Goal: Check status: Check status

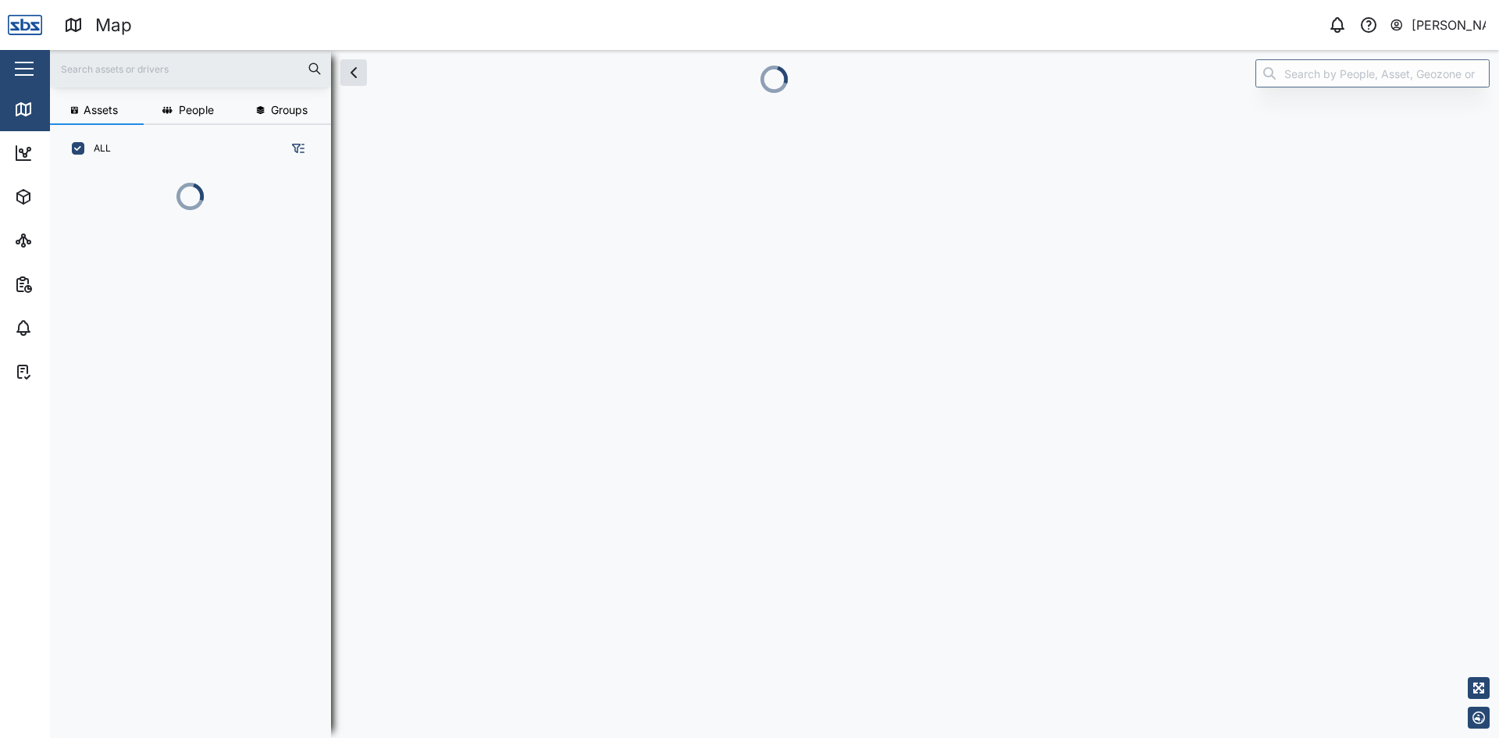
scroll to position [547, 244]
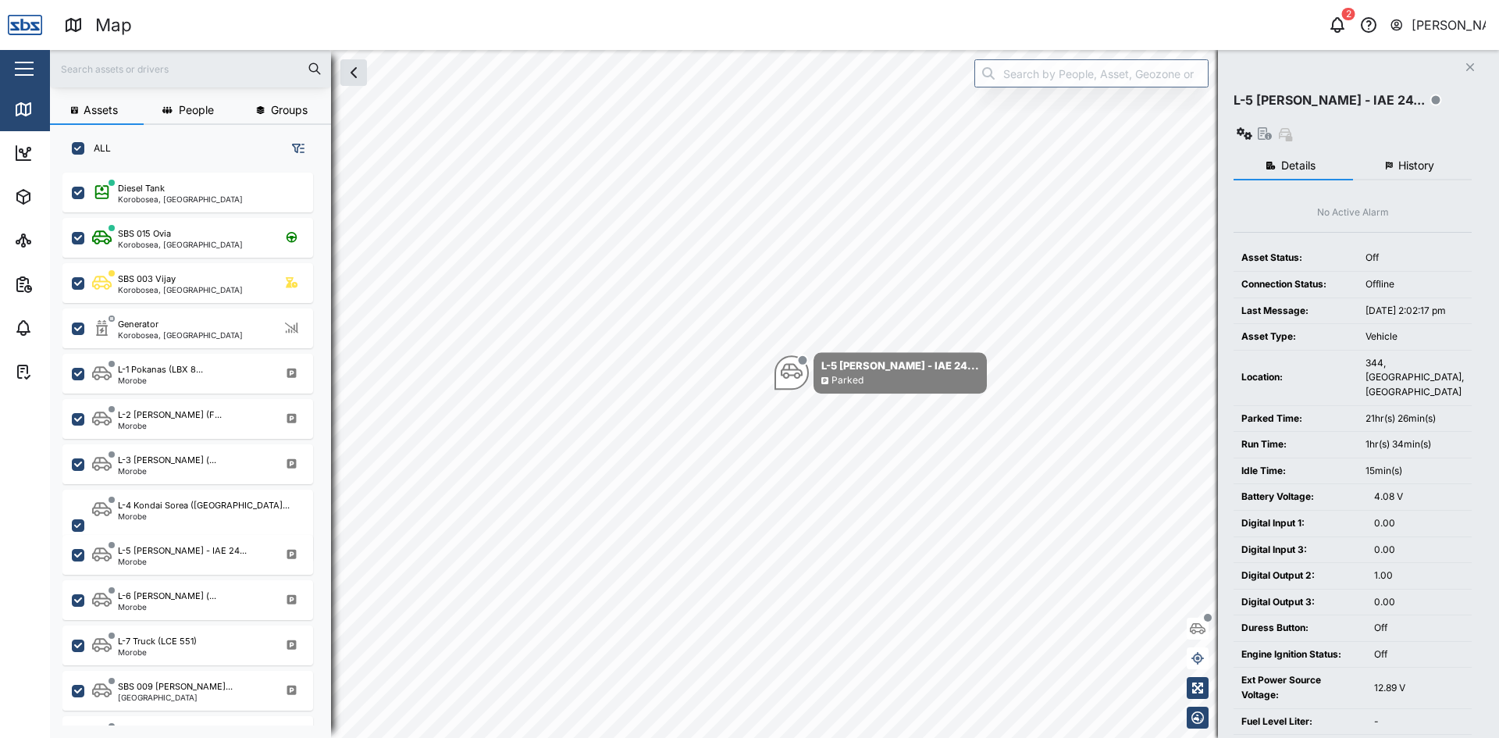
click at [1422, 152] on button "History" at bounding box center [1412, 166] width 119 height 28
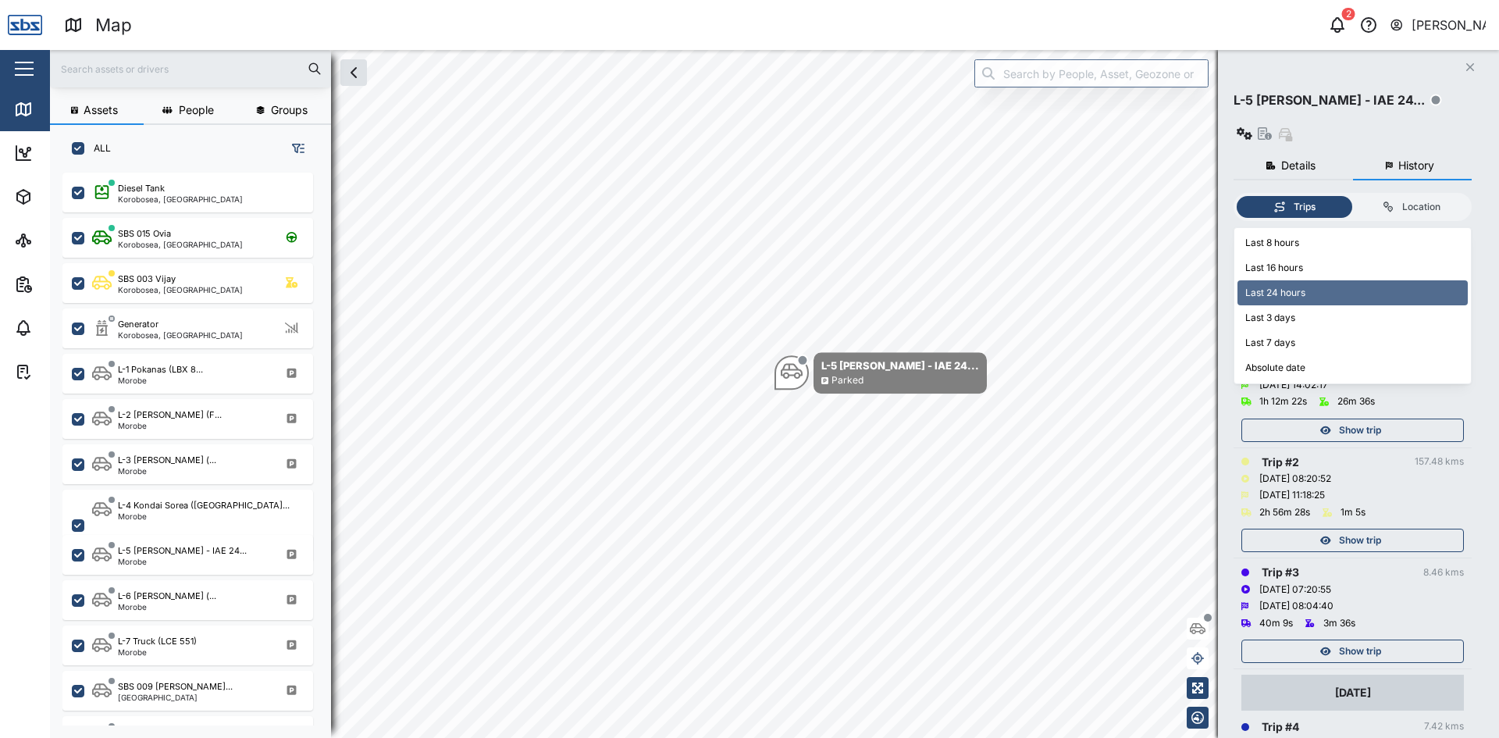
click at [1267, 229] on input "Last 24 hours" at bounding box center [1353, 240] width 238 height 23
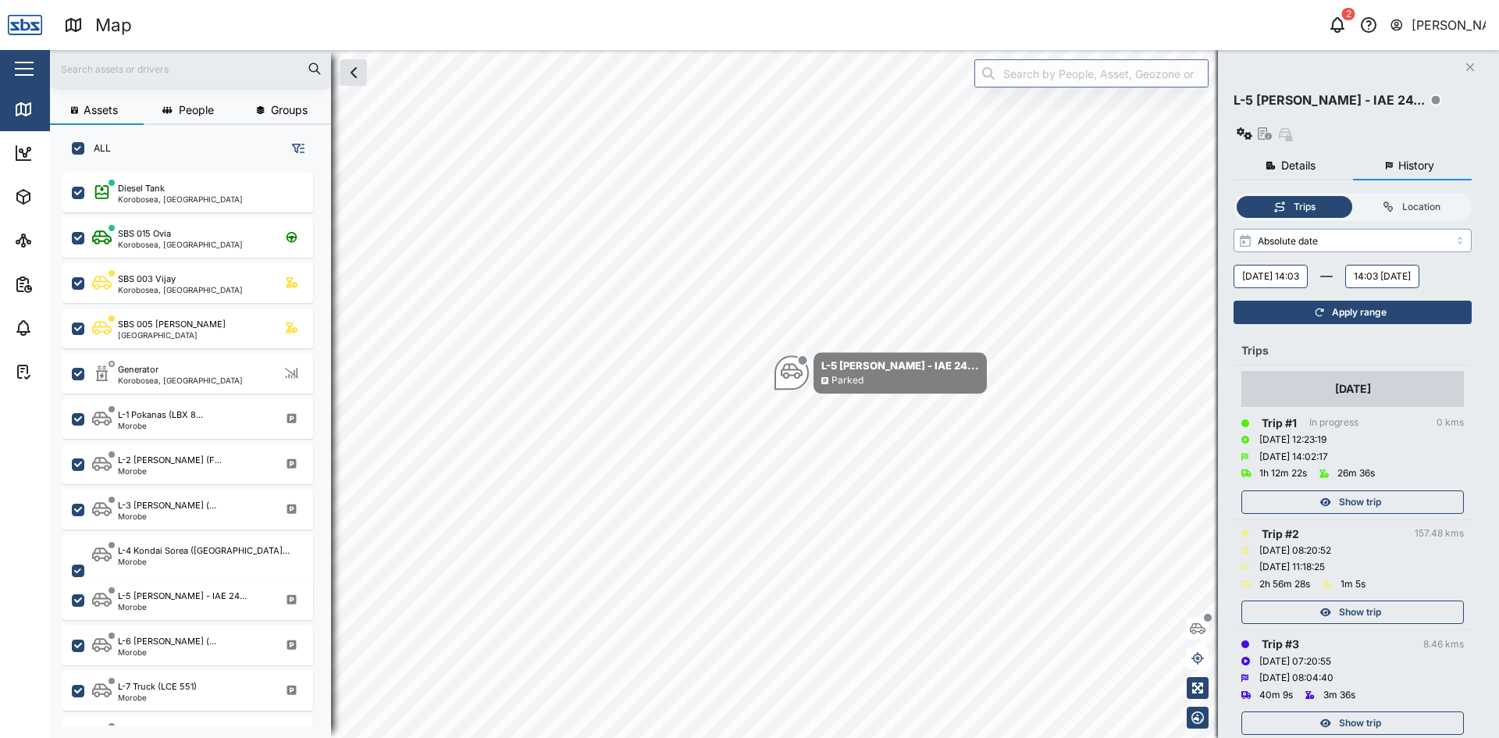
type input "Absolute date"
click at [1268, 265] on button "[DATE] 14:03" at bounding box center [1271, 276] width 74 height 23
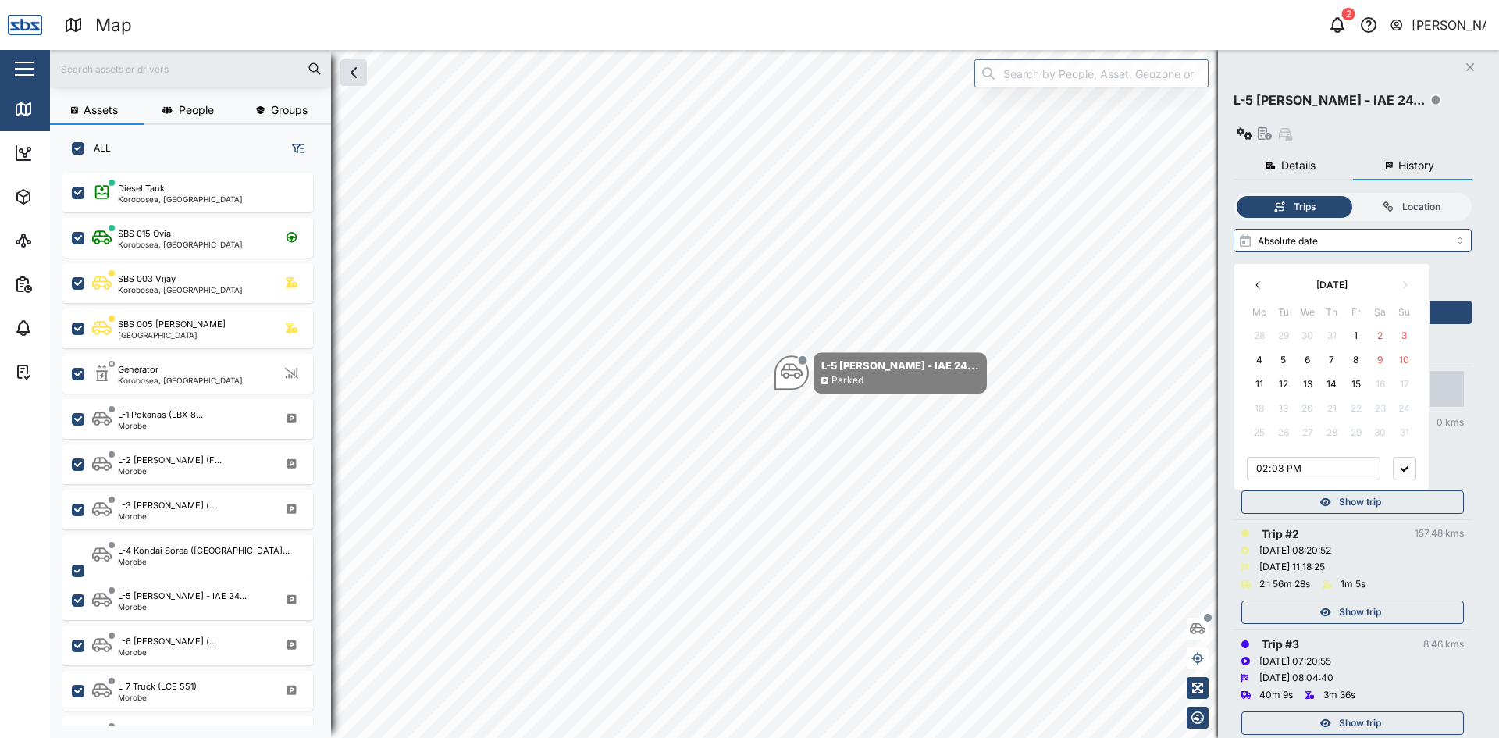
click at [1354, 383] on button "15" at bounding box center [1356, 384] width 23 height 23
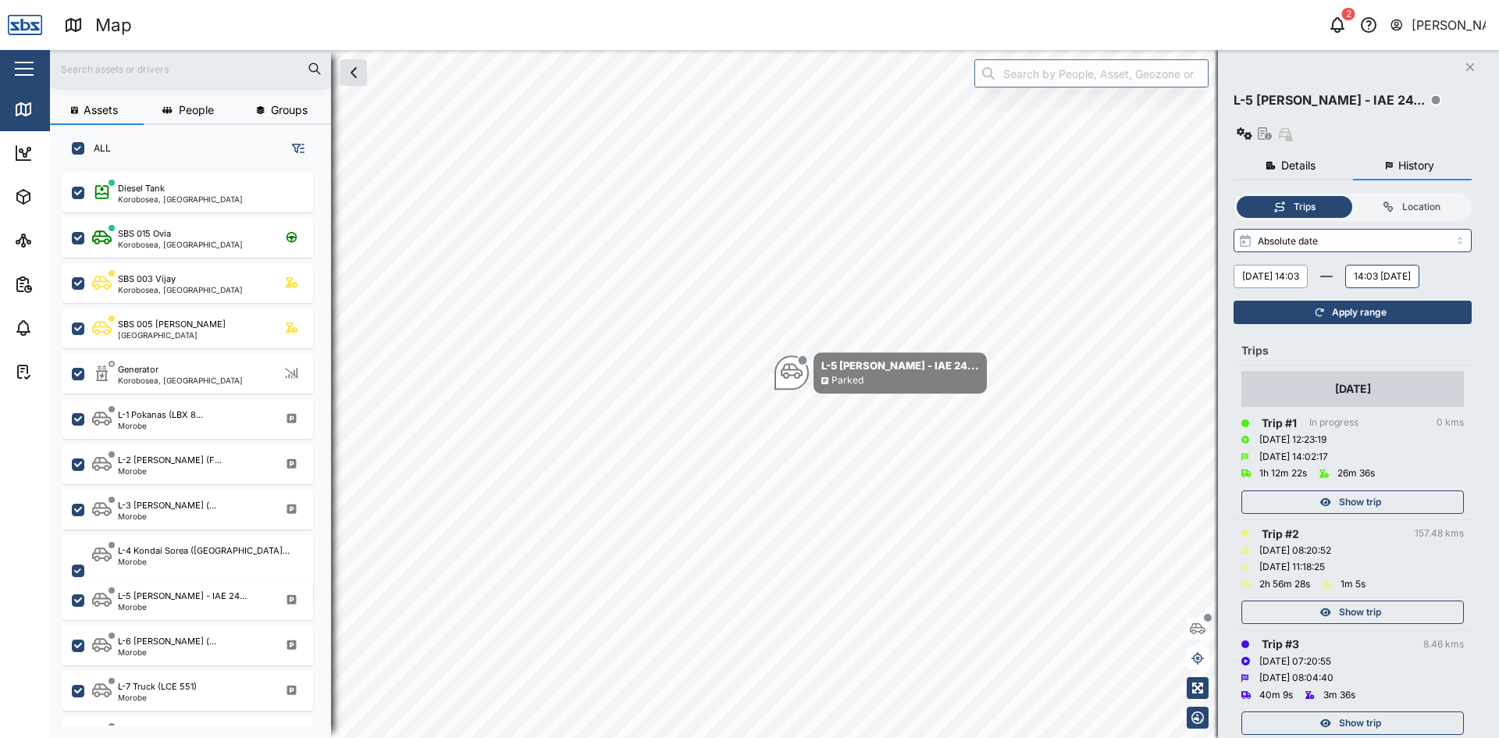
click at [1388, 265] on div "[DATE] 14:03 August 2025 Mo Tu We Th Fr Sa Su 28 29 30 31 1 2 3 4 5 6 7 8 9 10 …" at bounding box center [1353, 276] width 238 height 23
click at [1346, 282] on button "14:03 [DATE]" at bounding box center [1383, 276] width 74 height 23
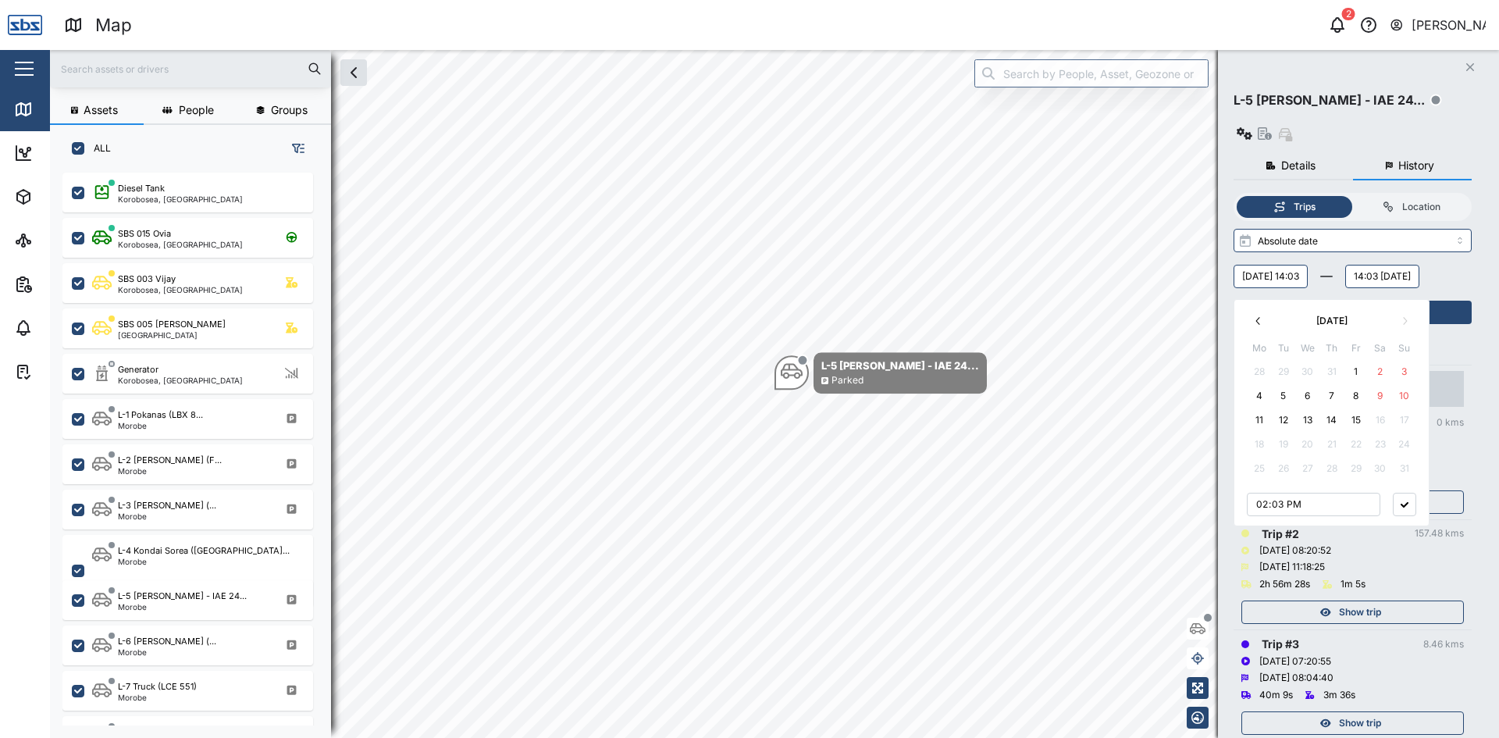
click at [1353, 421] on button "15" at bounding box center [1356, 419] width 23 height 23
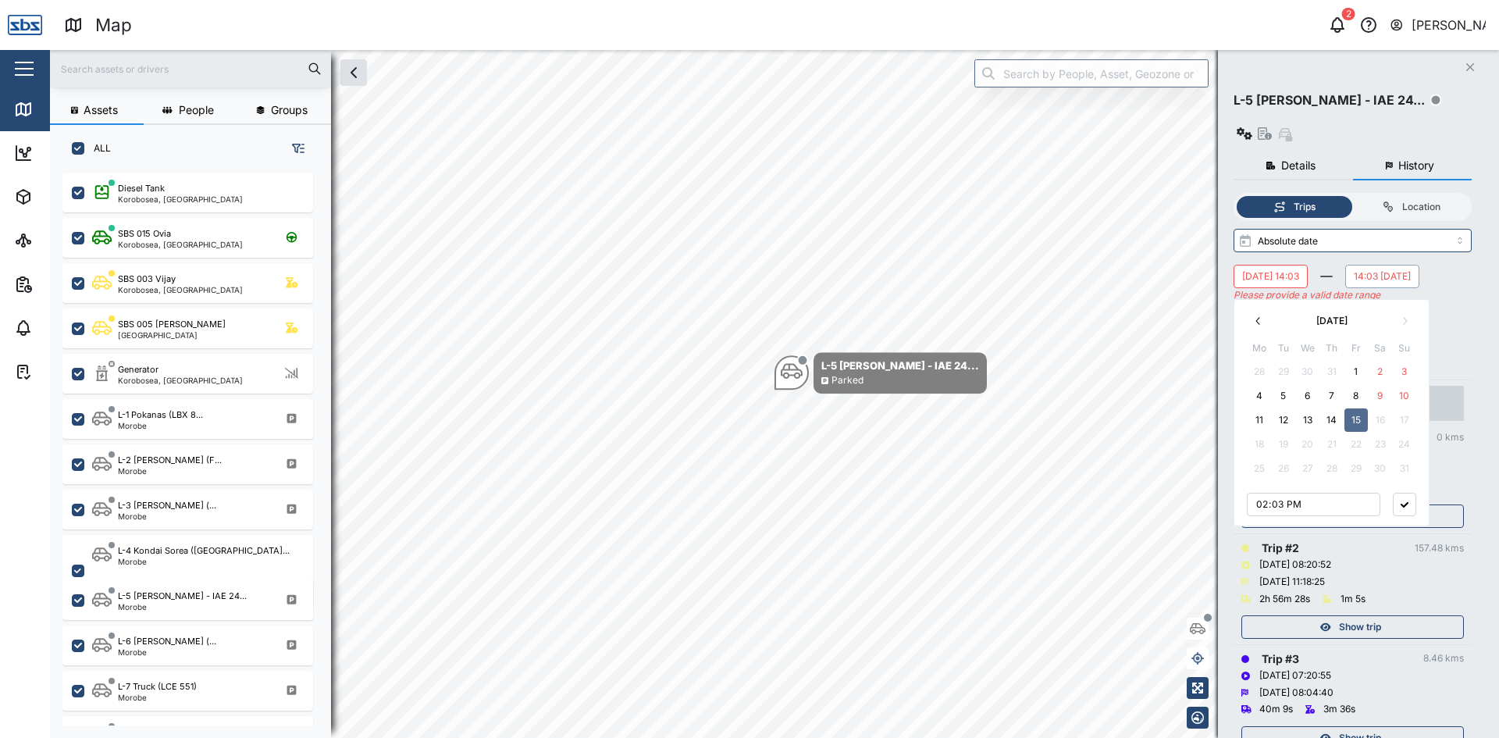
click at [1303, 265] on button "[DATE] 14:03" at bounding box center [1271, 276] width 74 height 23
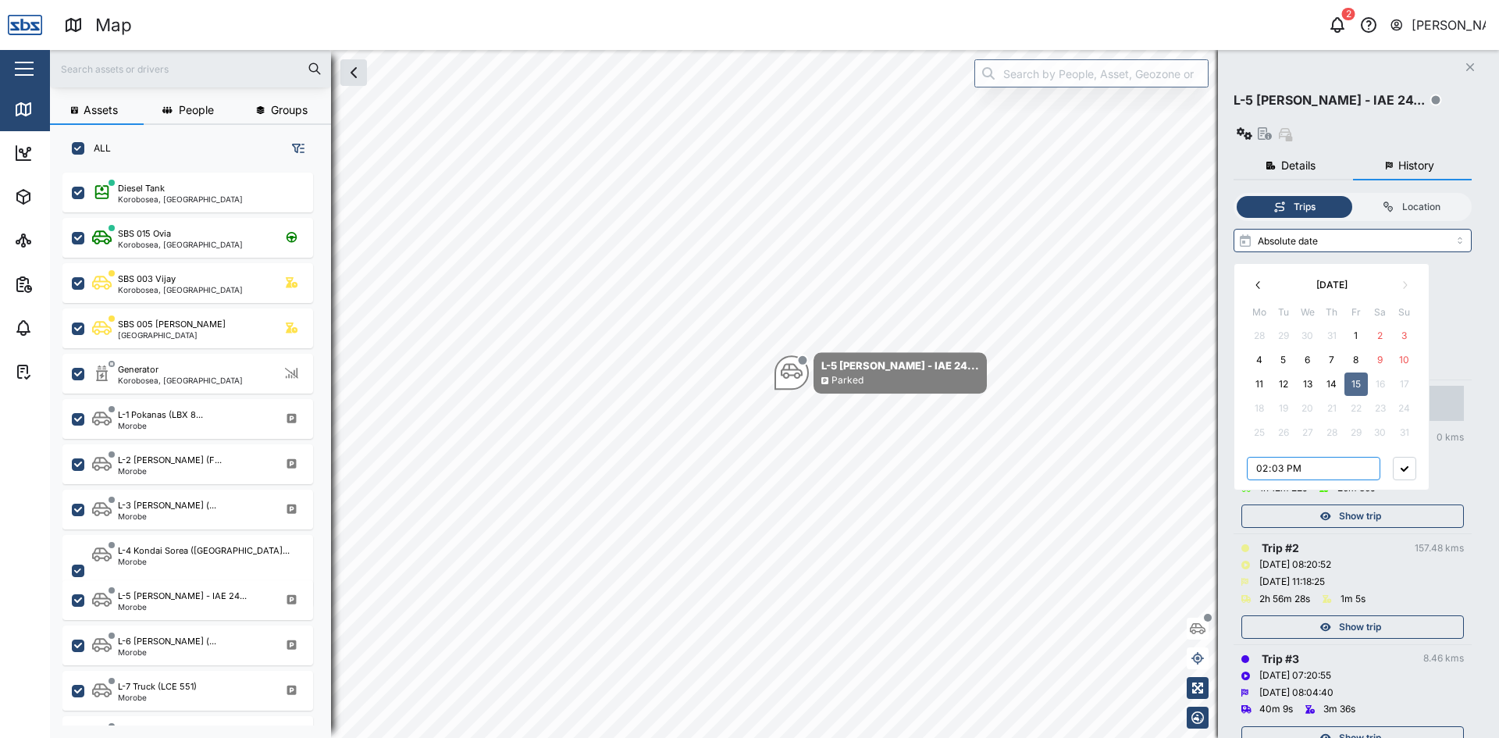
click at [1347, 465] on input "14:03" at bounding box center [1314, 468] width 134 height 23
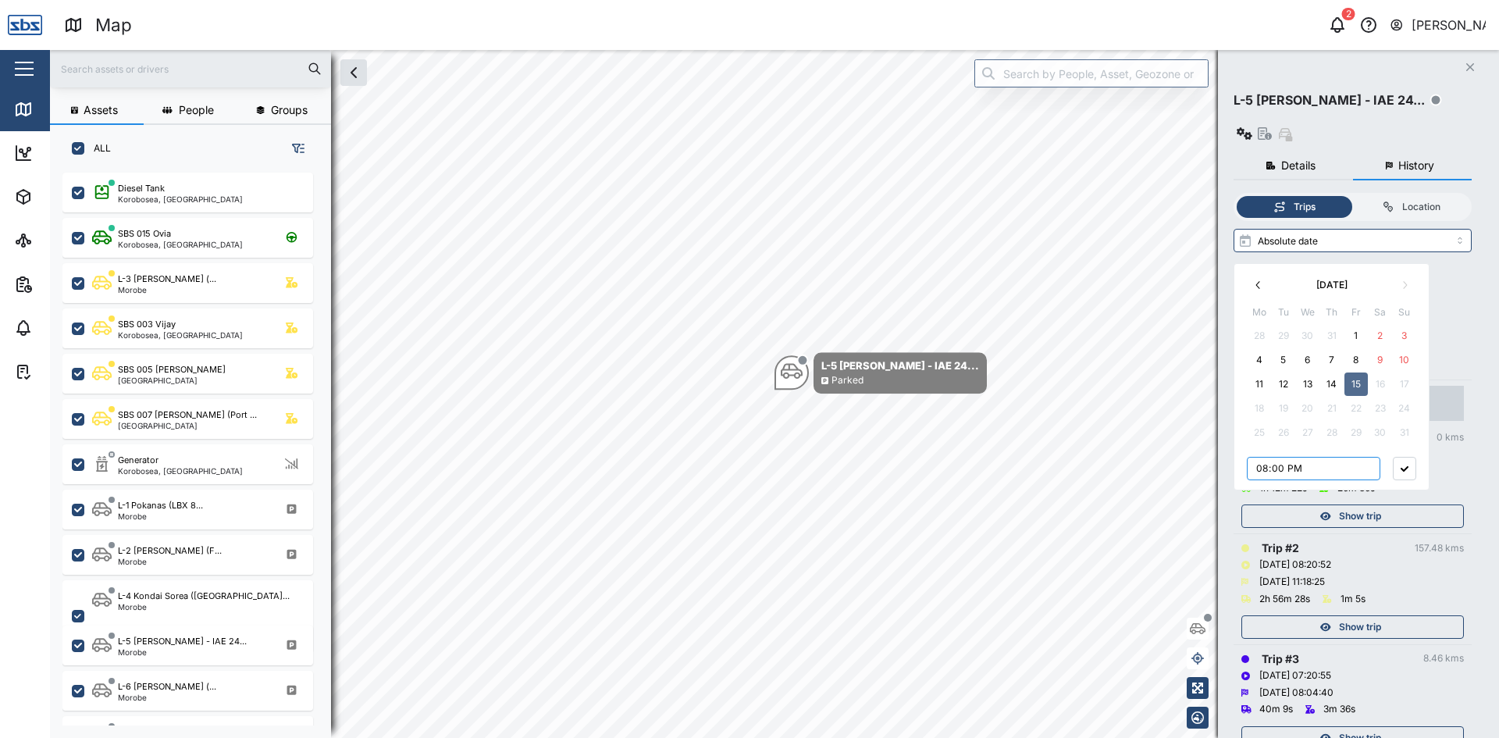
type input "08:00"
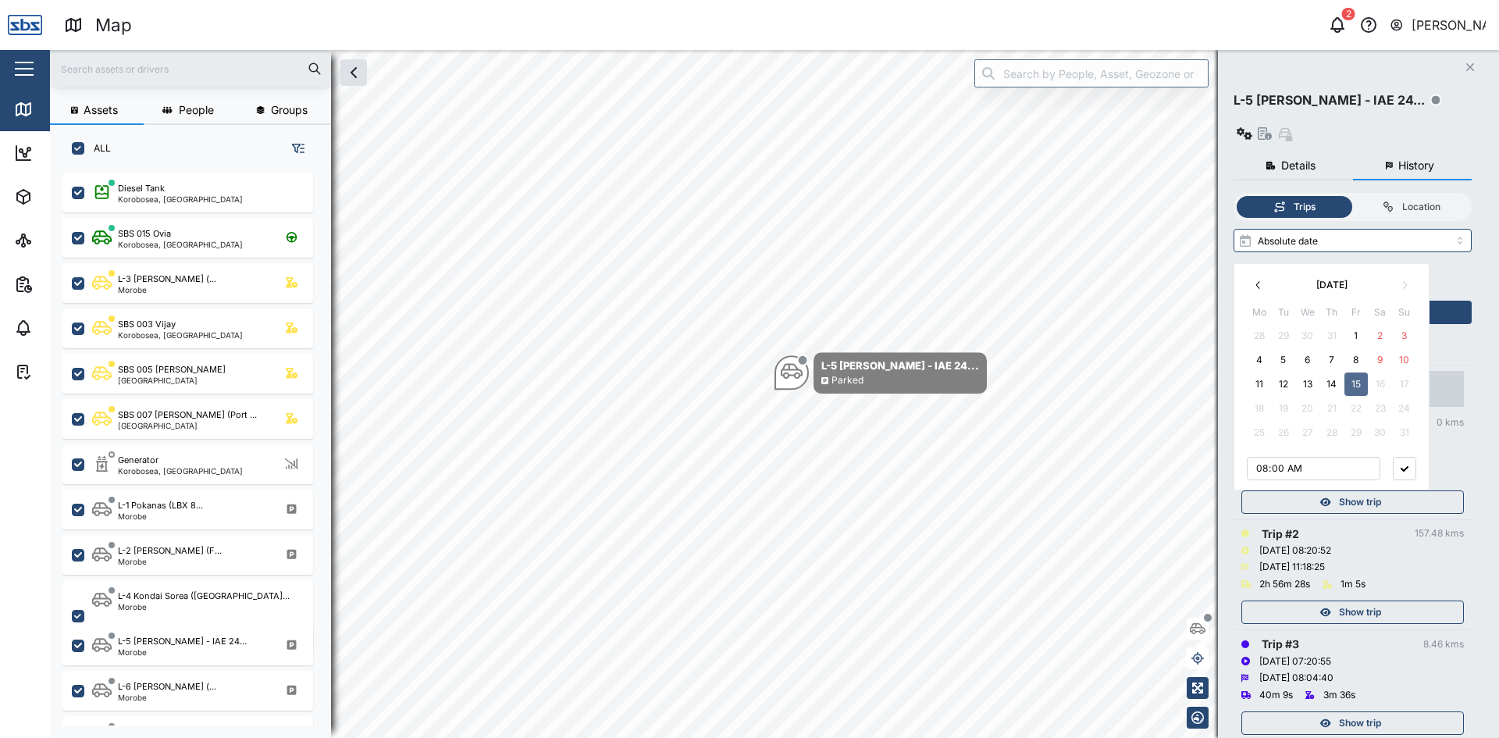
click at [1357, 389] on button "15" at bounding box center [1356, 384] width 23 height 23
click at [1409, 462] on button "button" at bounding box center [1404, 468] width 23 height 23
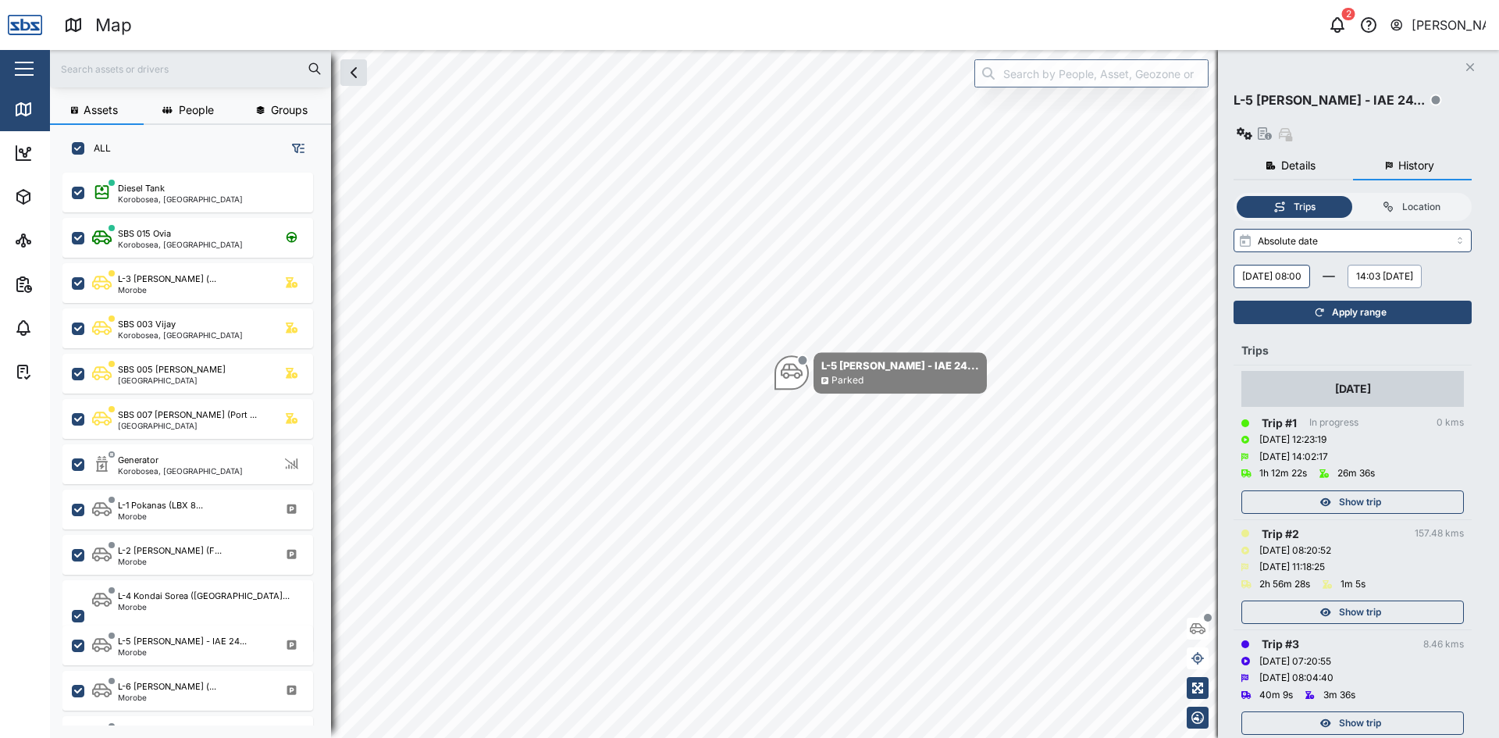
click at [1348, 283] on button "14:03 [DATE]" at bounding box center [1385, 276] width 74 height 23
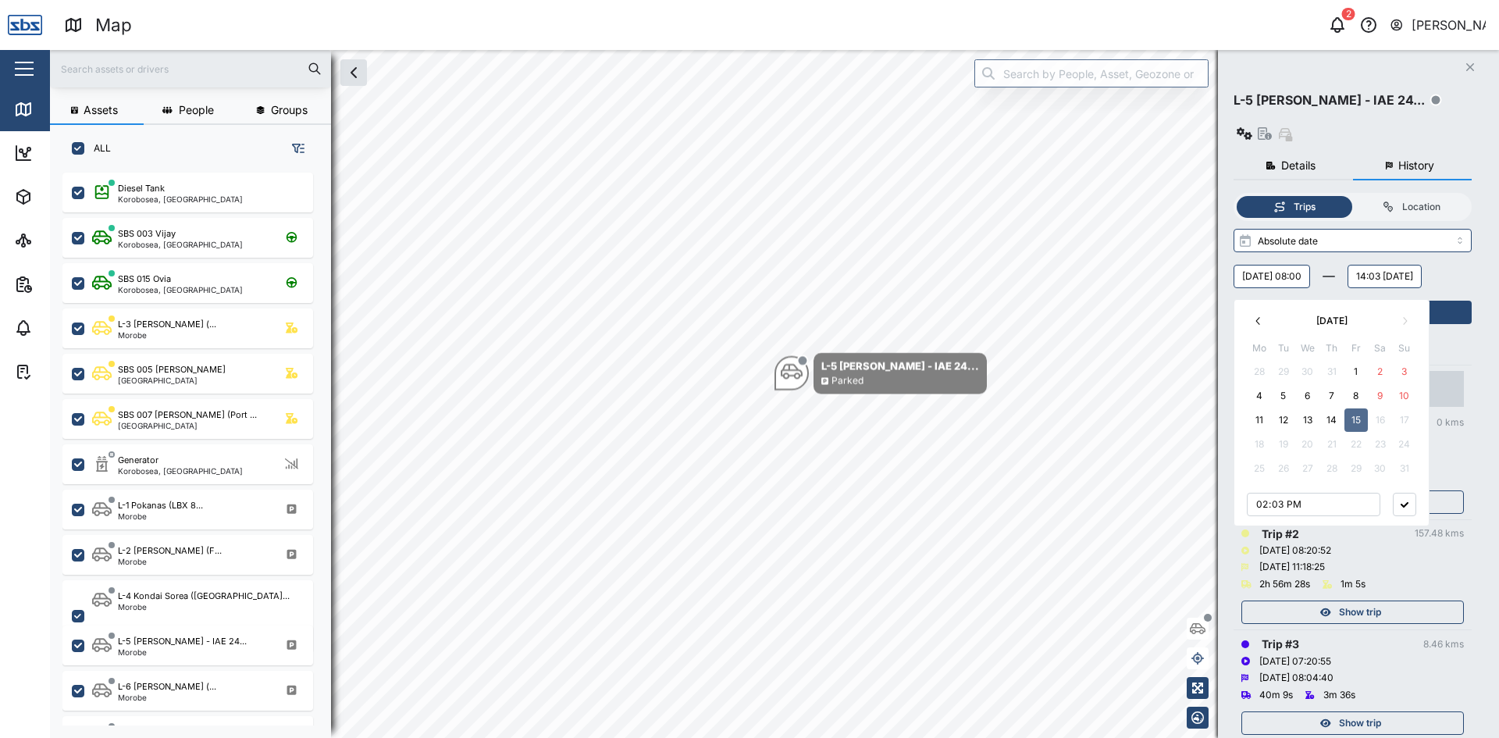
click at [1357, 422] on button "15" at bounding box center [1356, 419] width 23 height 23
click at [1327, 506] on input "14:03" at bounding box center [1314, 504] width 134 height 23
click at [1288, 504] on input "14:03" at bounding box center [1314, 504] width 134 height 23
drag, startPoint x: 1288, startPoint y: 504, endPoint x: 1250, endPoint y: 504, distance: 37.5
click at [1250, 504] on input "14:03" at bounding box center [1314, 504] width 134 height 23
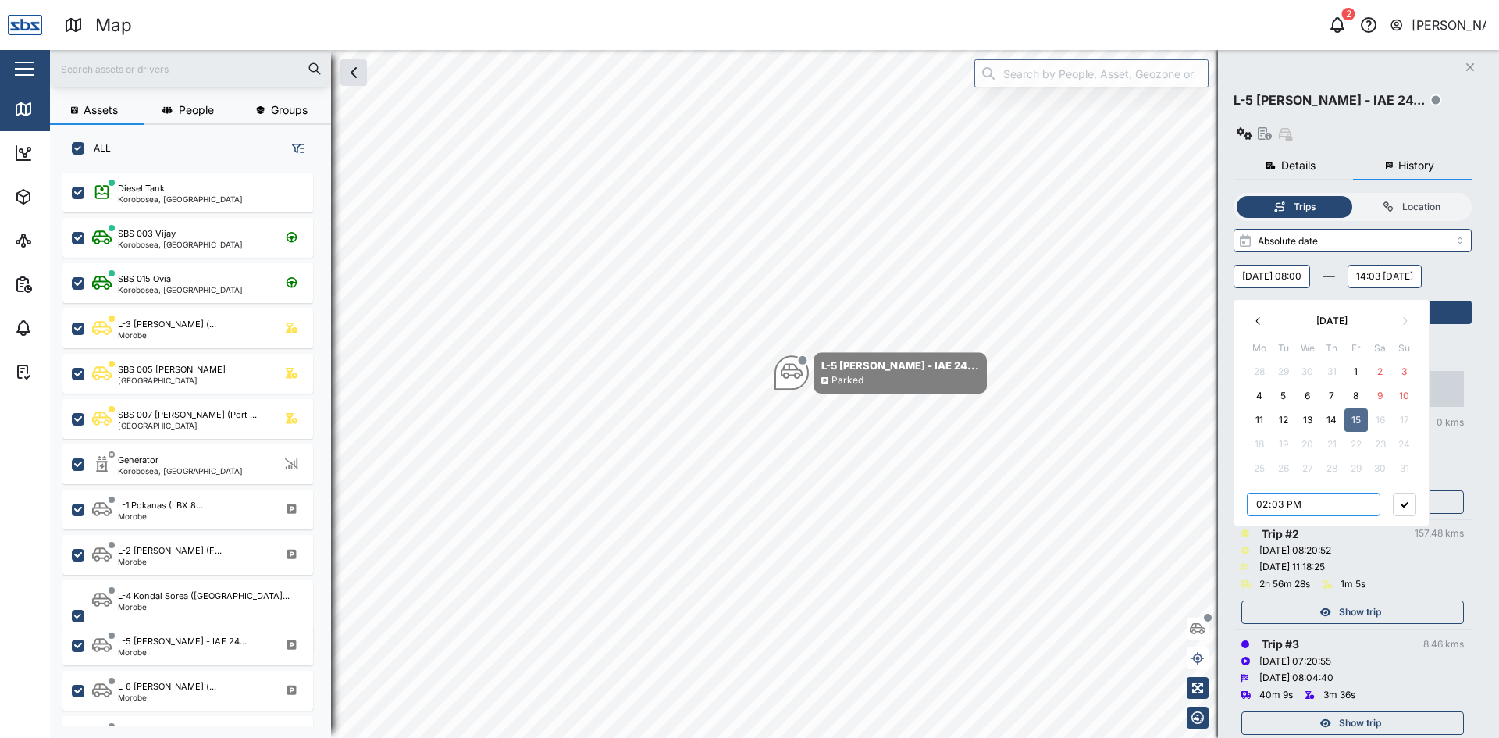
drag, startPoint x: 1257, startPoint y: 504, endPoint x: 1285, endPoint y: 503, distance: 28.1
click at [1285, 503] on input "14:03" at bounding box center [1314, 504] width 134 height 23
type input "23:59"
click at [1405, 506] on icon "button" at bounding box center [1405, 504] width 8 height 5
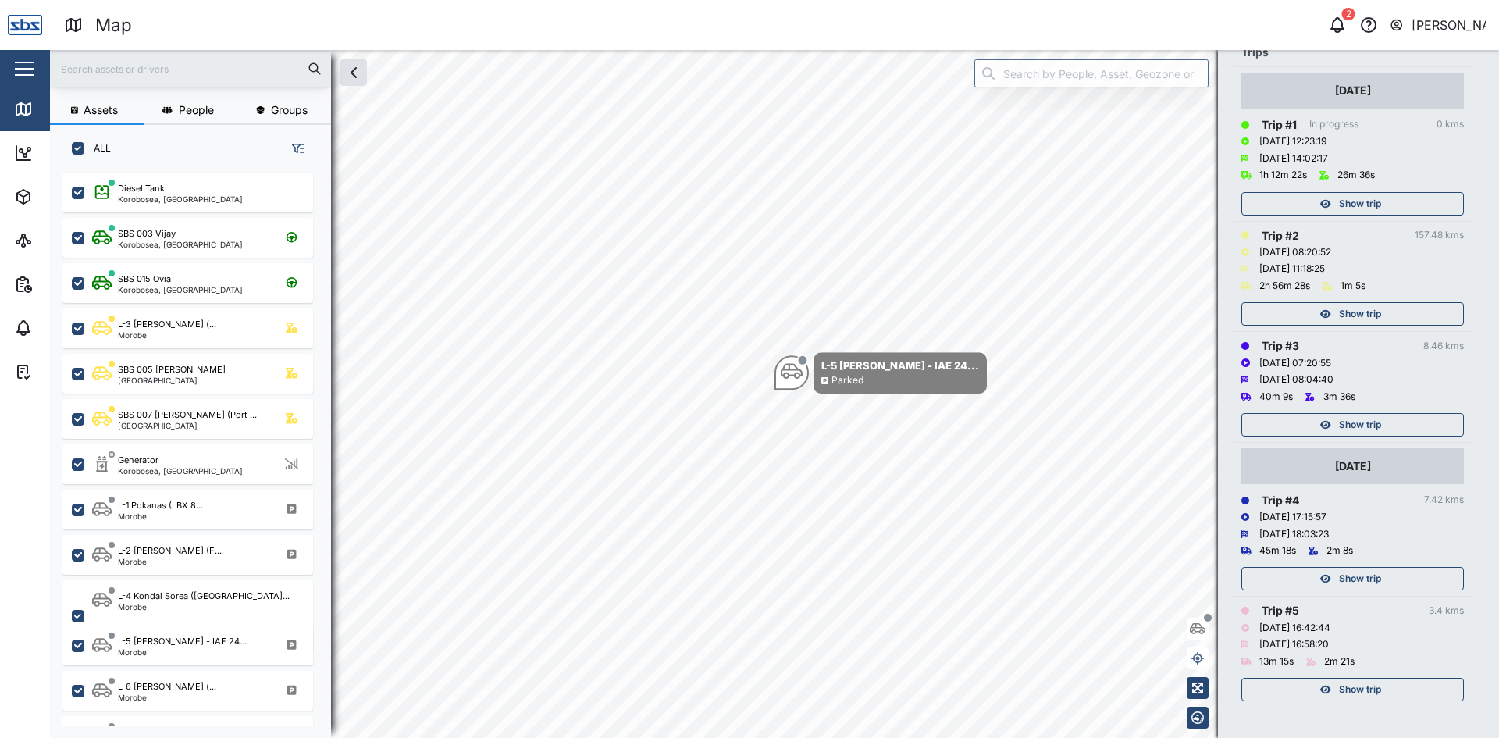
scroll to position [0, 0]
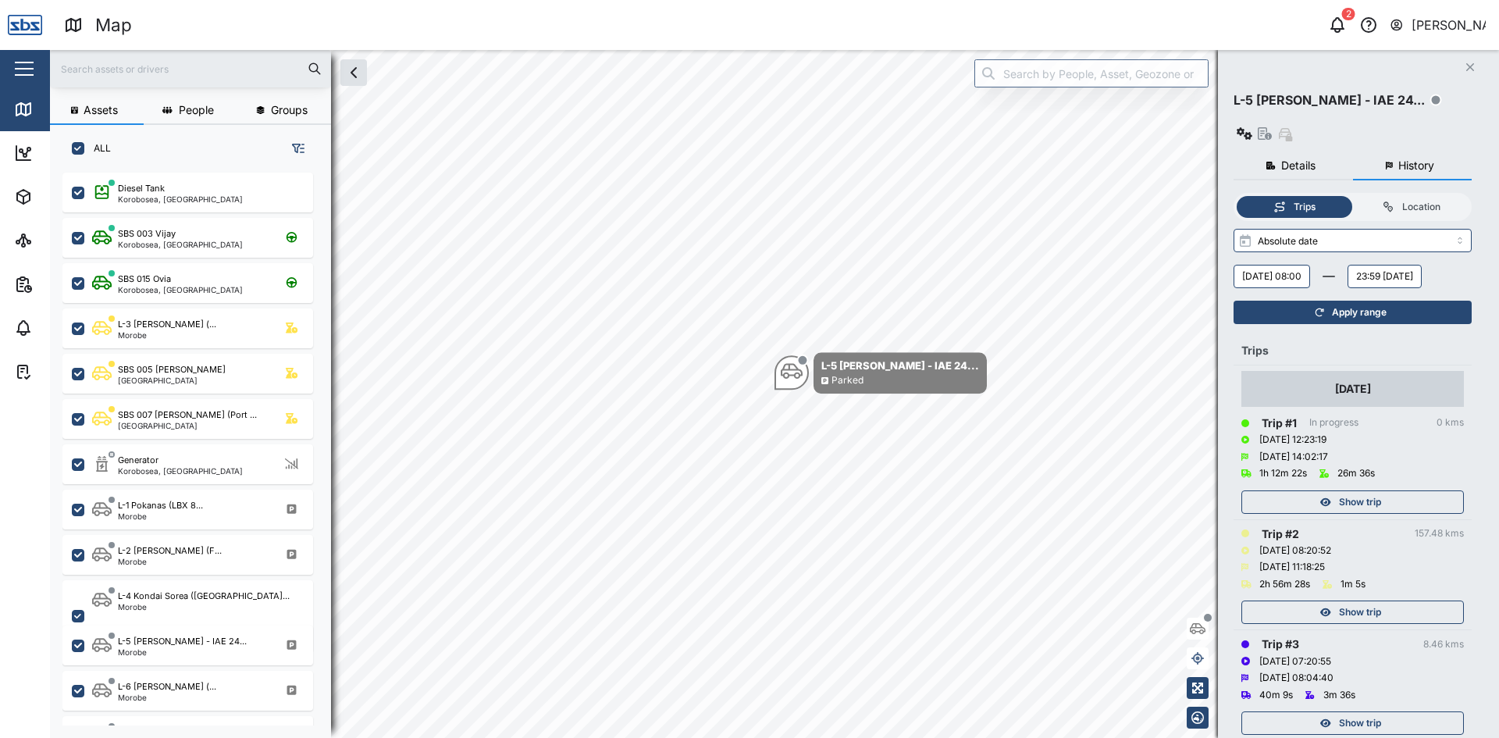
click at [1326, 314] on div "Apply range" at bounding box center [1351, 312] width 219 height 22
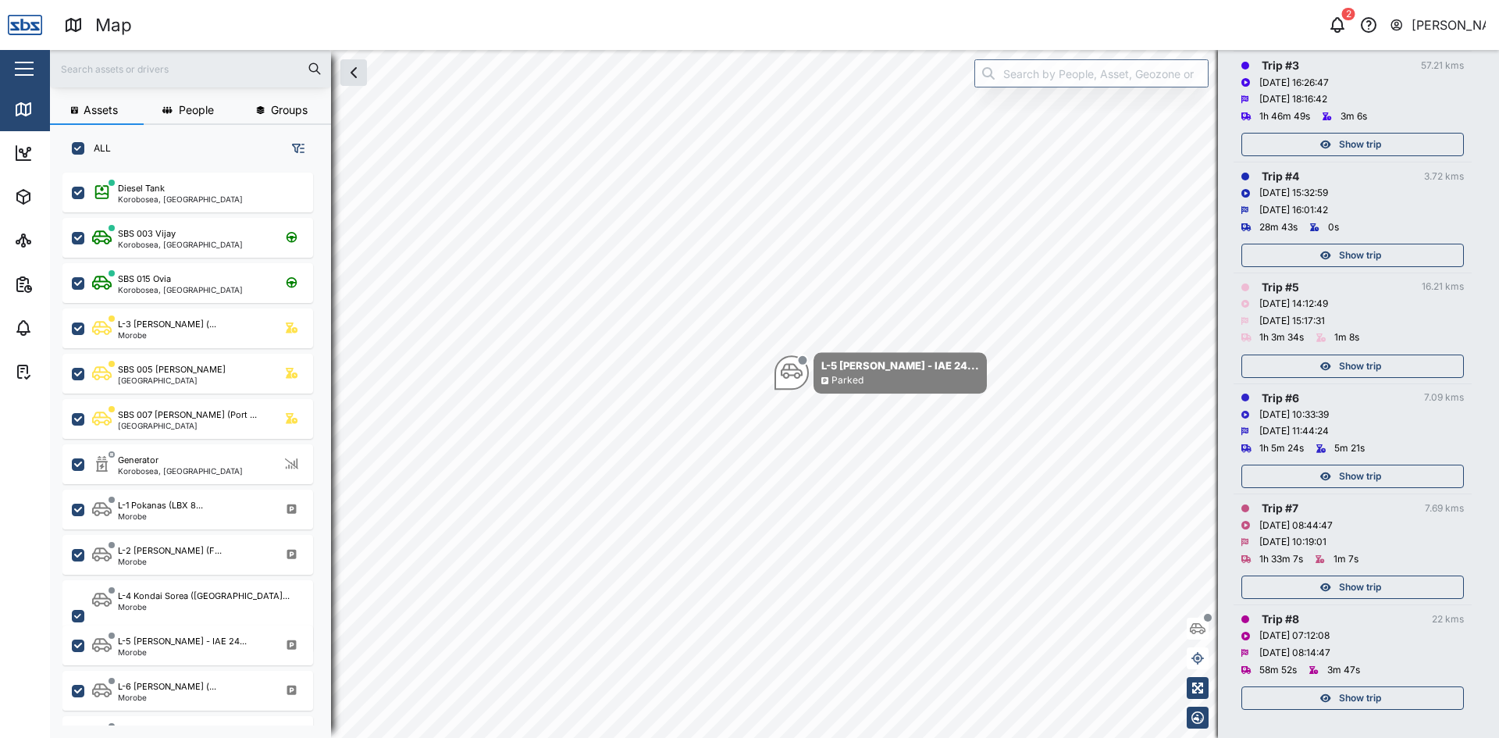
scroll to position [591, 0]
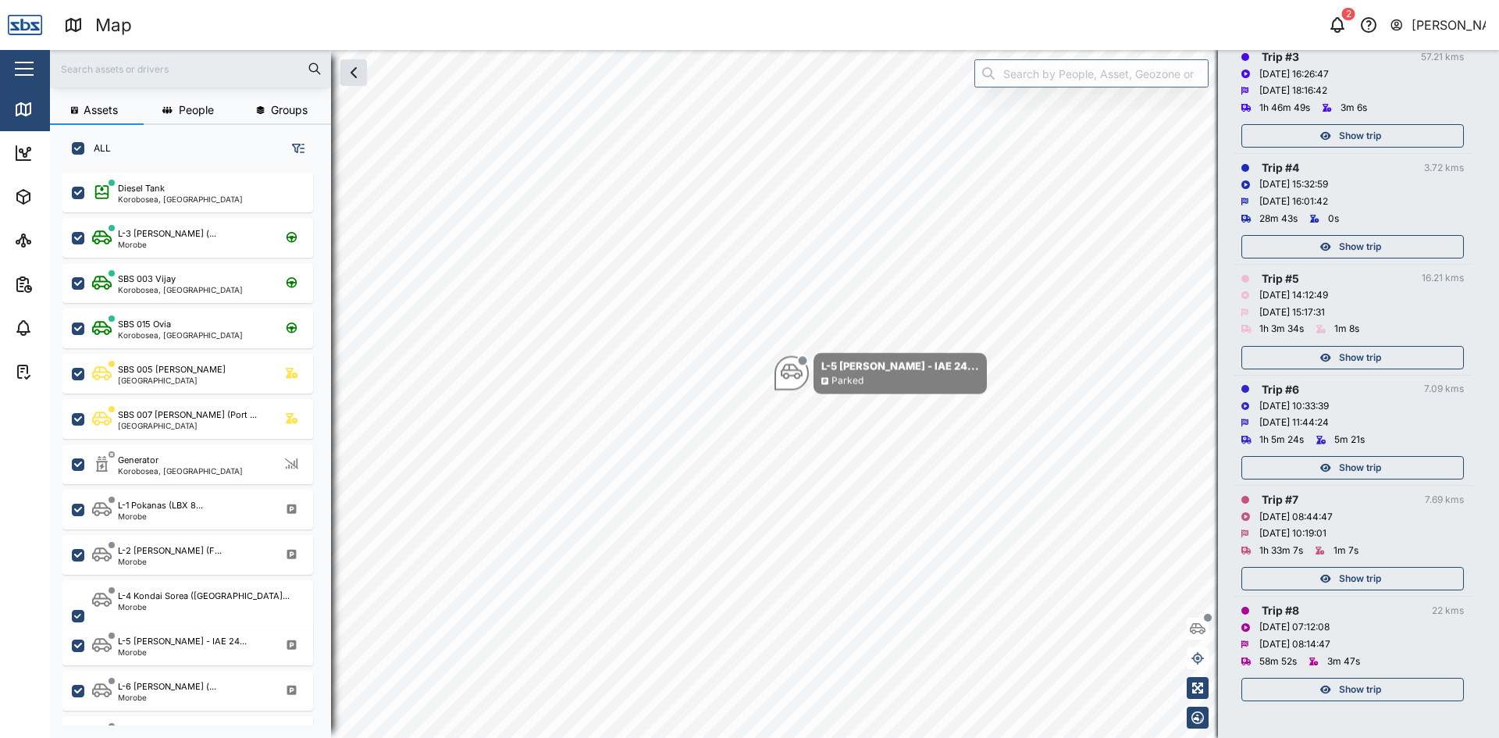
click at [1328, 690] on icon "button" at bounding box center [1326, 689] width 11 height 9
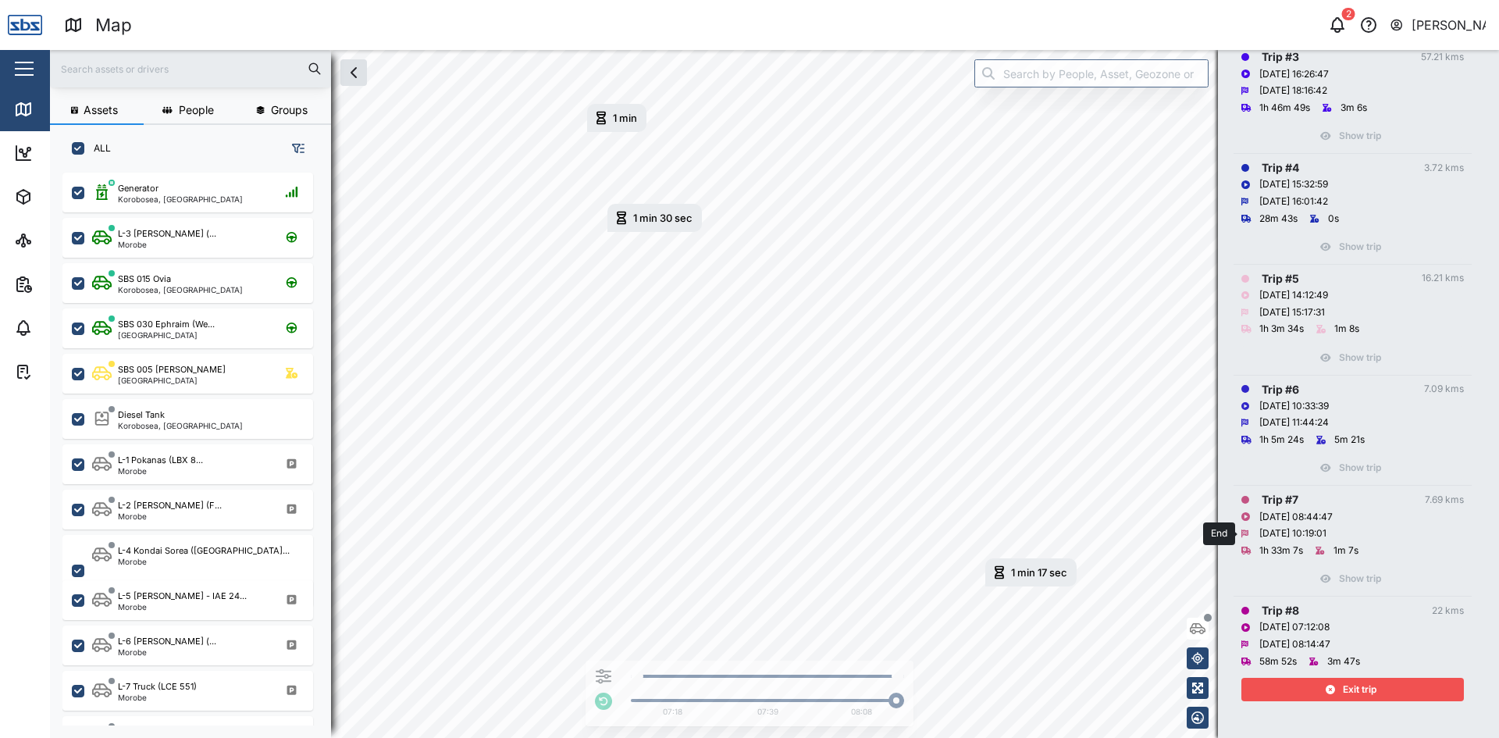
click at [1299, 526] on div "[DATE] 10:19:01" at bounding box center [1353, 534] width 223 height 17
click at [1381, 689] on div "Exit trip" at bounding box center [1350, 690] width 203 height 22
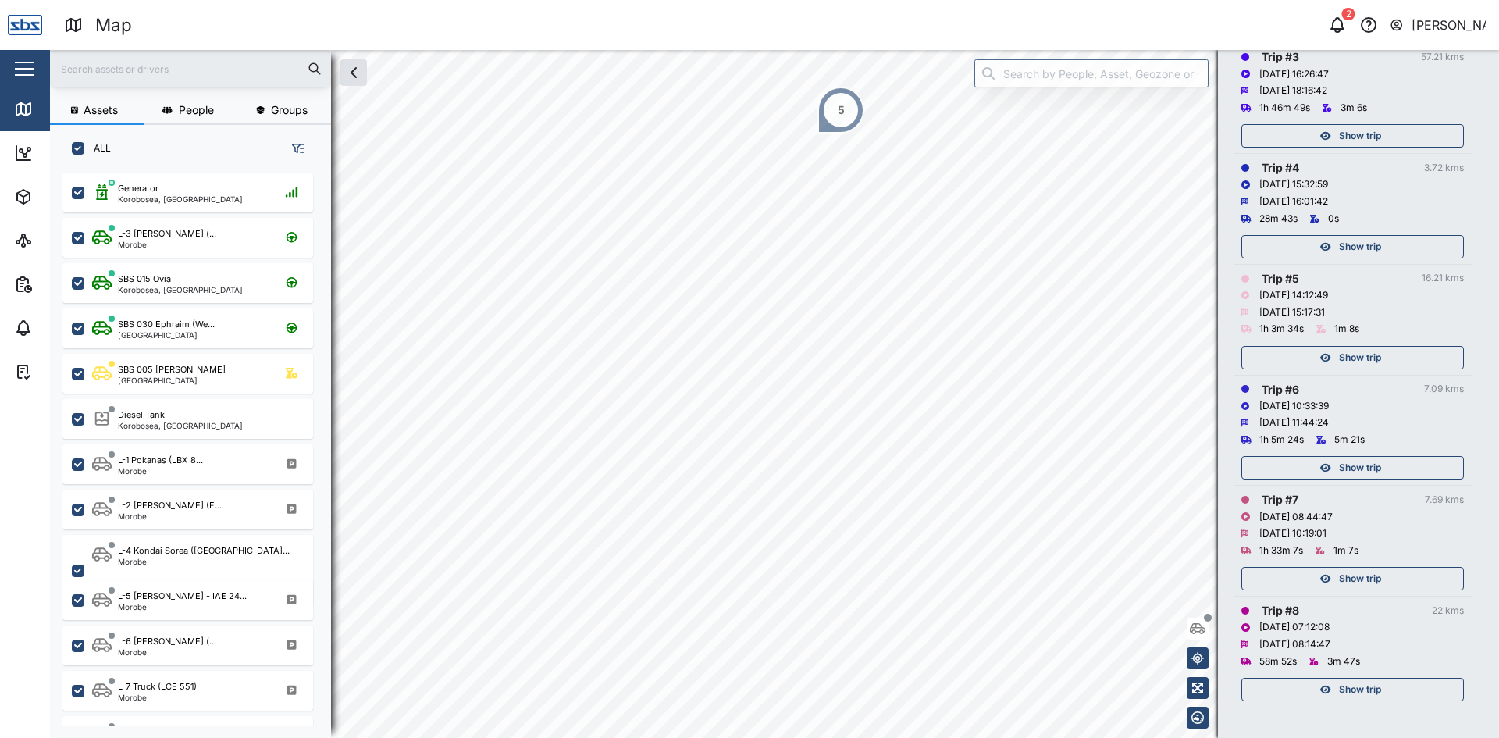
click at [1331, 575] on icon "button" at bounding box center [1326, 578] width 11 height 9
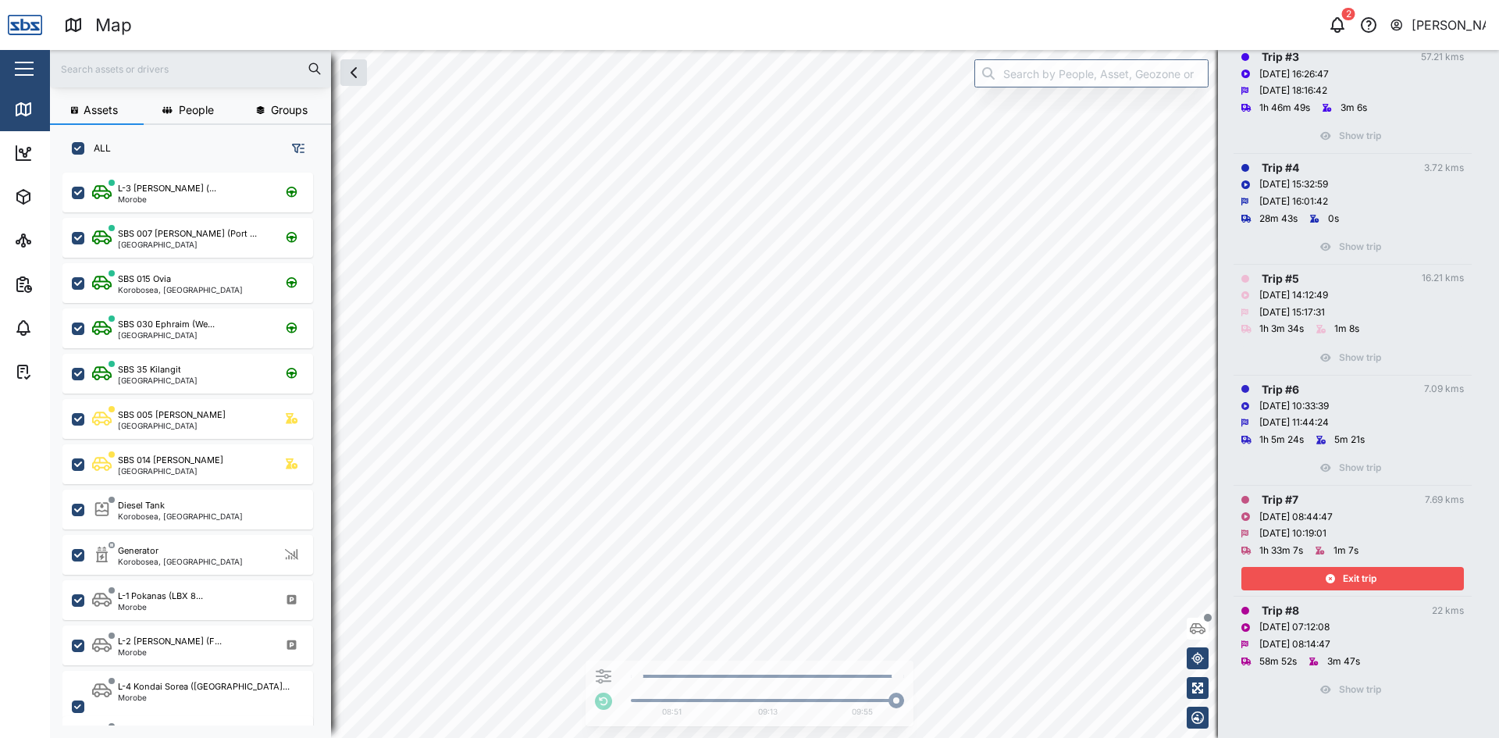
click at [1336, 581] on div "Exit trip" at bounding box center [1350, 579] width 203 height 22
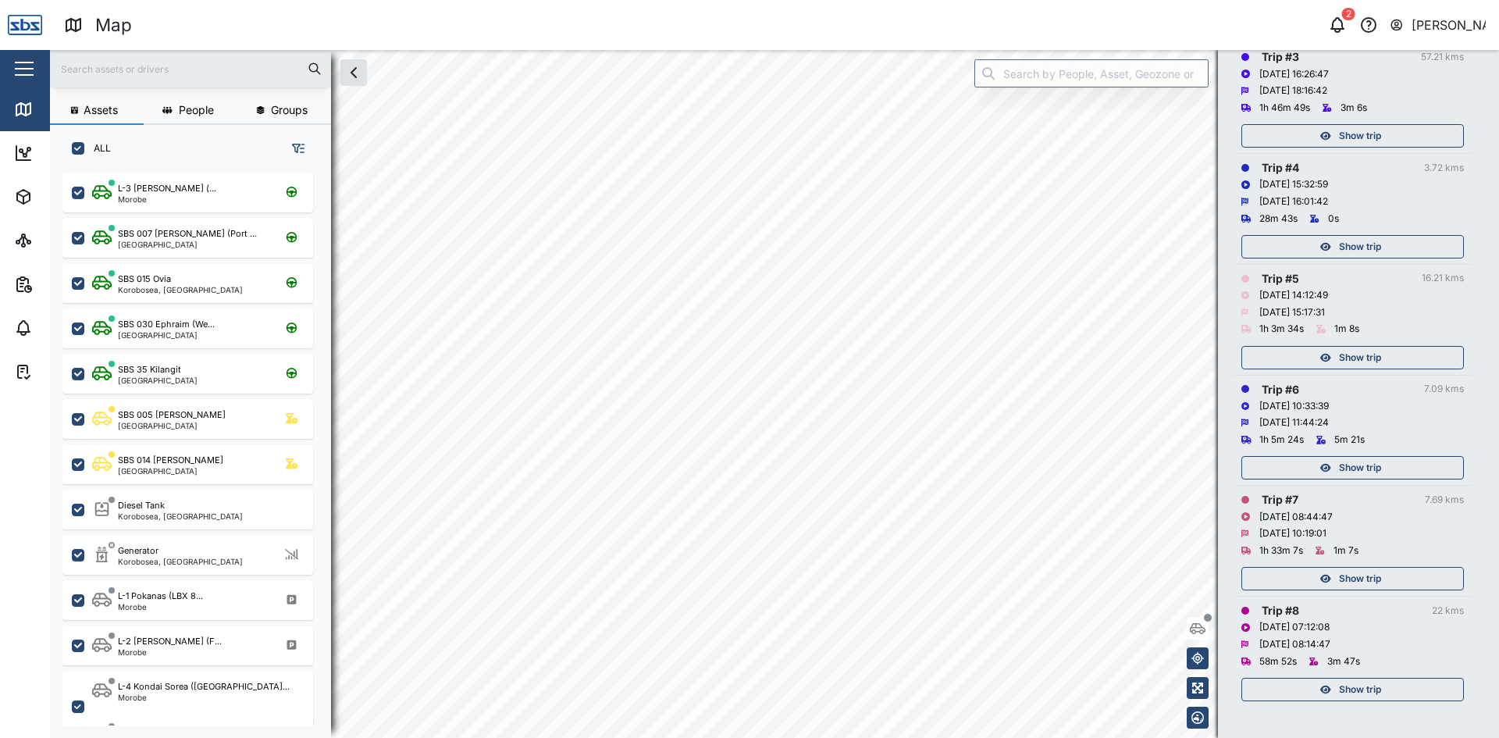
click at [1291, 465] on div "Show trip" at bounding box center [1350, 468] width 203 height 22
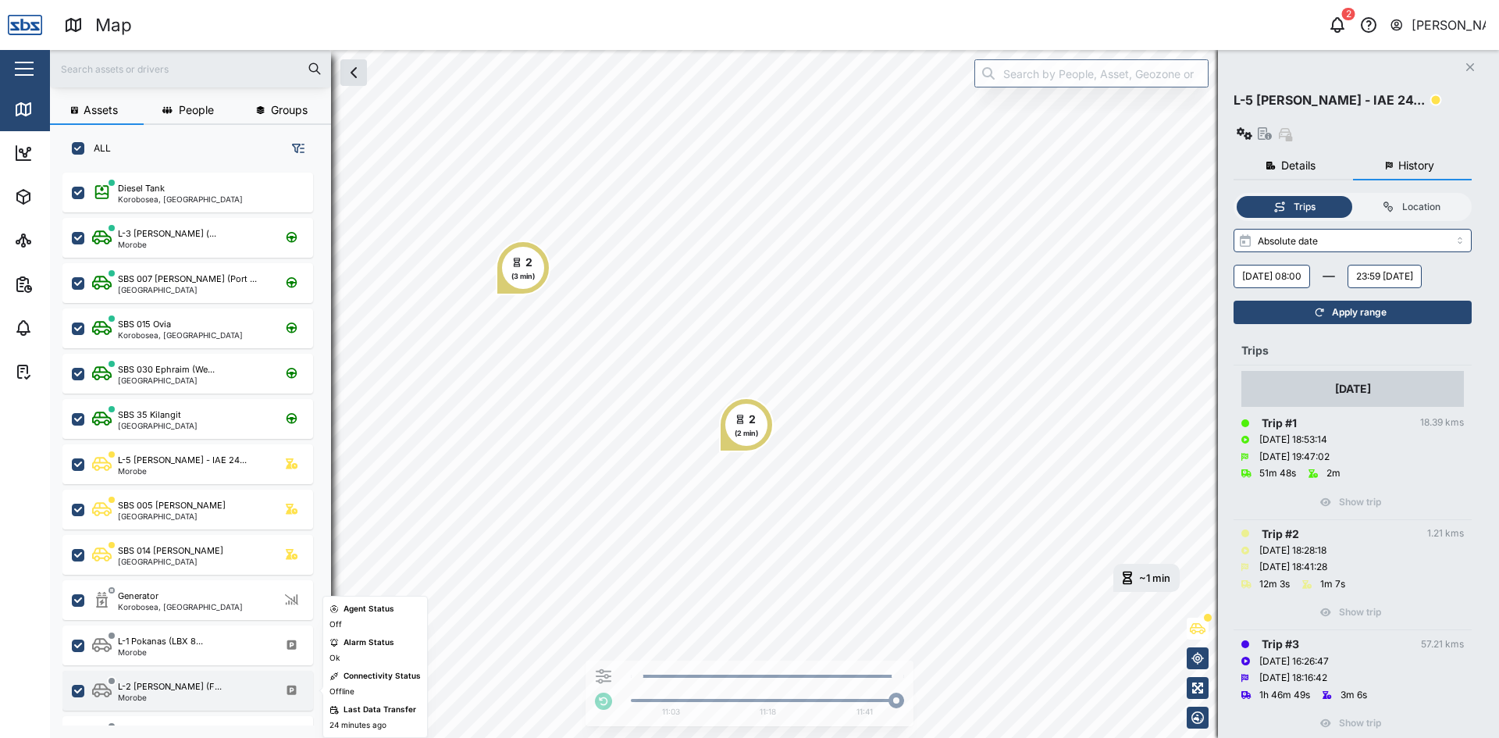
click at [154, 697] on div "Morobe" at bounding box center [170, 697] width 104 height 8
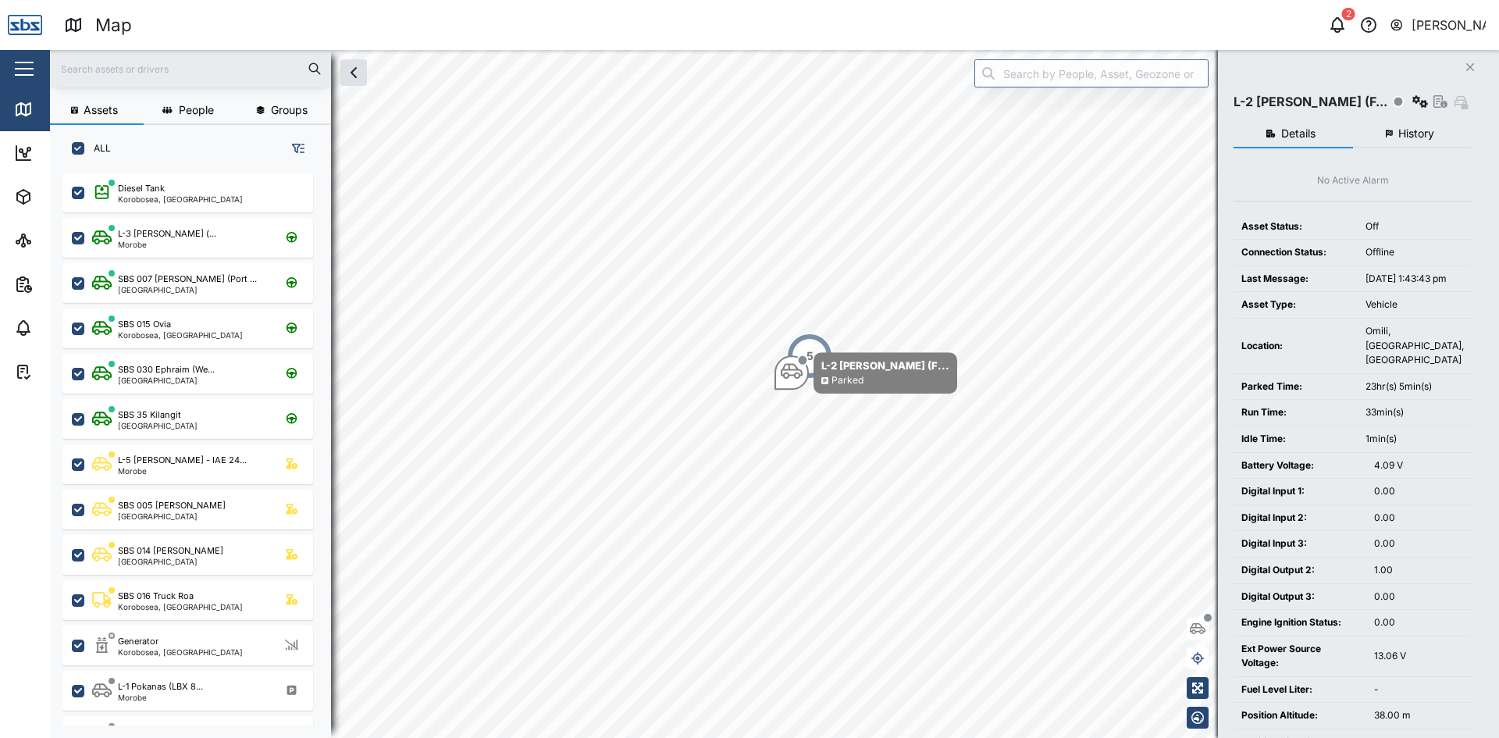
click at [1409, 134] on span "History" at bounding box center [1417, 133] width 36 height 11
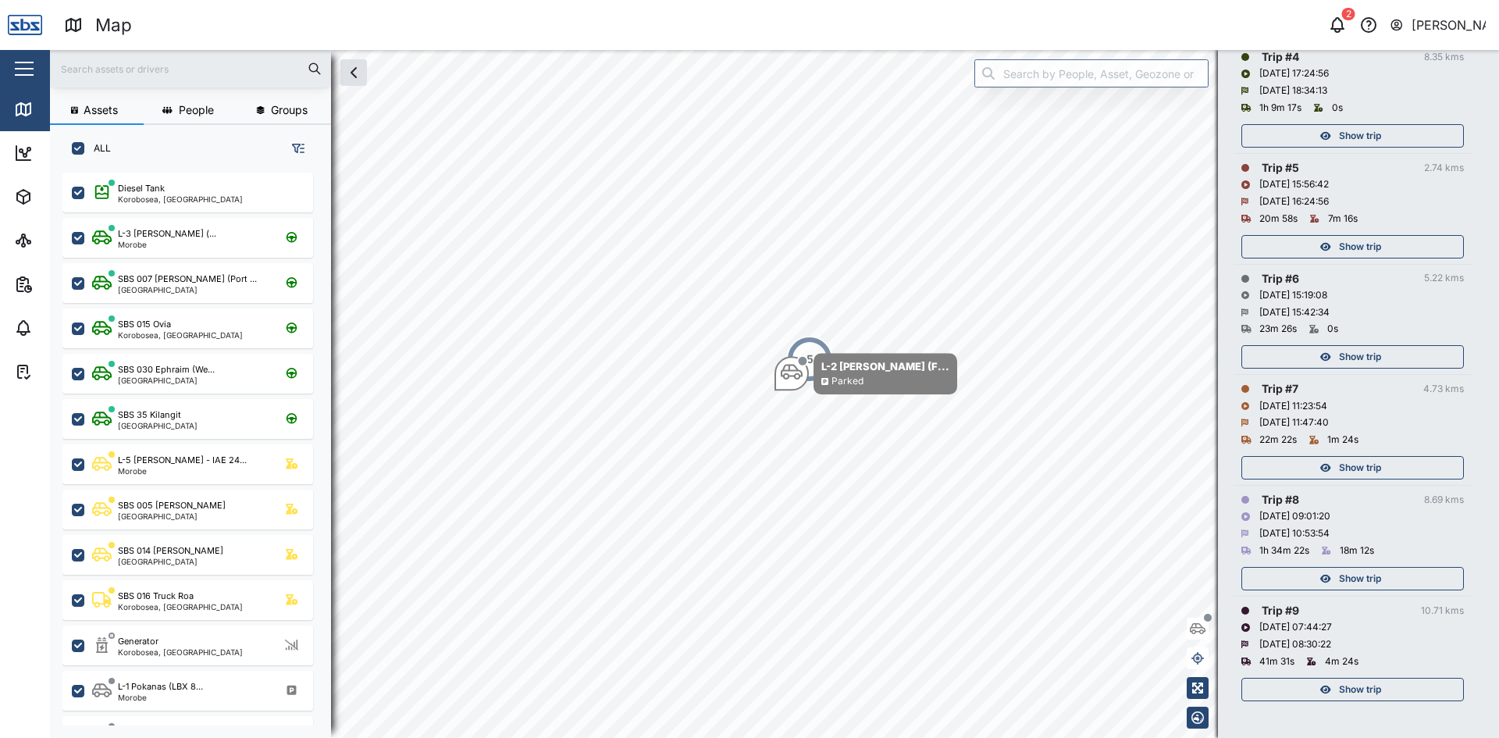
scroll to position [702, 0]
click at [1274, 688] on div "Show trip" at bounding box center [1350, 690] width 203 height 22
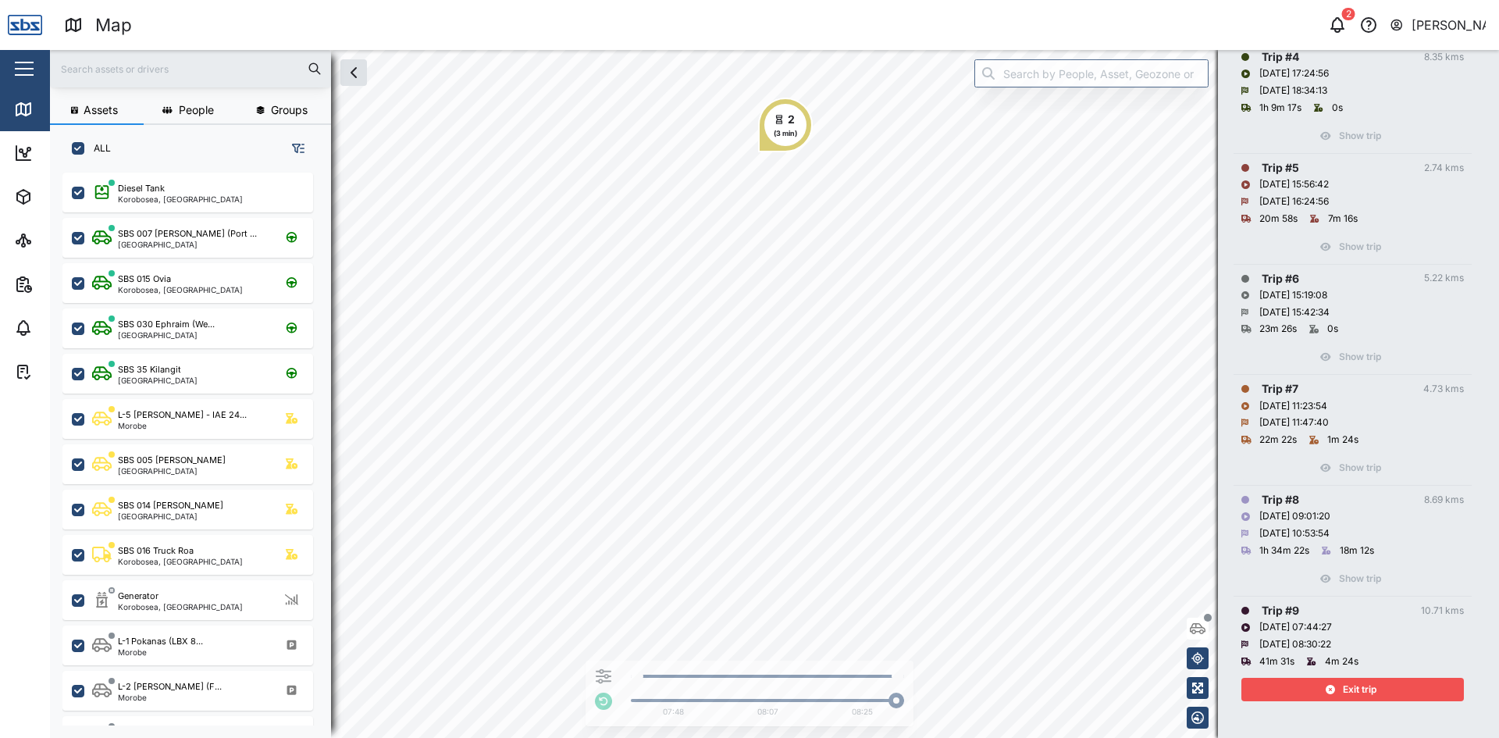
click at [1342, 690] on div "Exit trip" at bounding box center [1350, 690] width 203 height 22
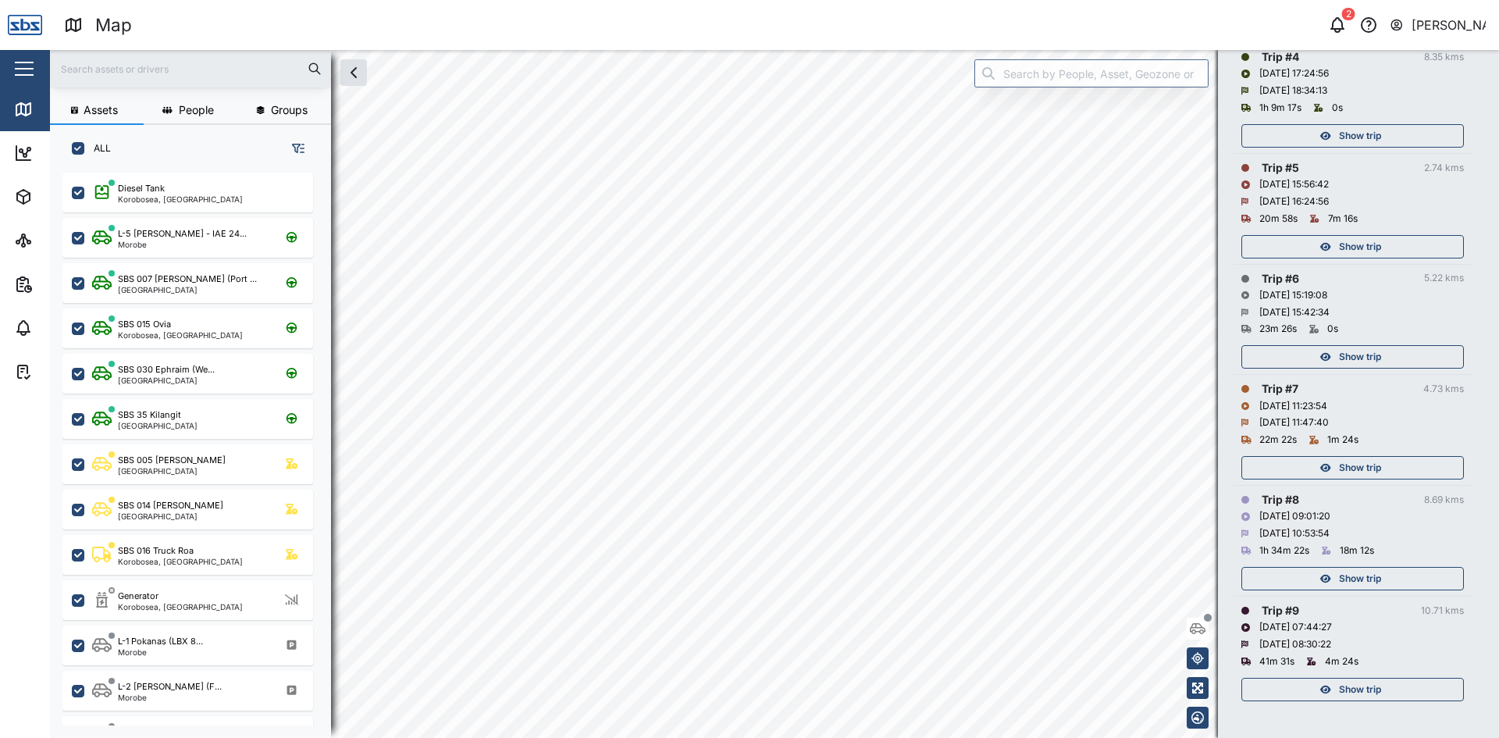
click at [1324, 572] on div "Show trip" at bounding box center [1350, 579] width 203 height 22
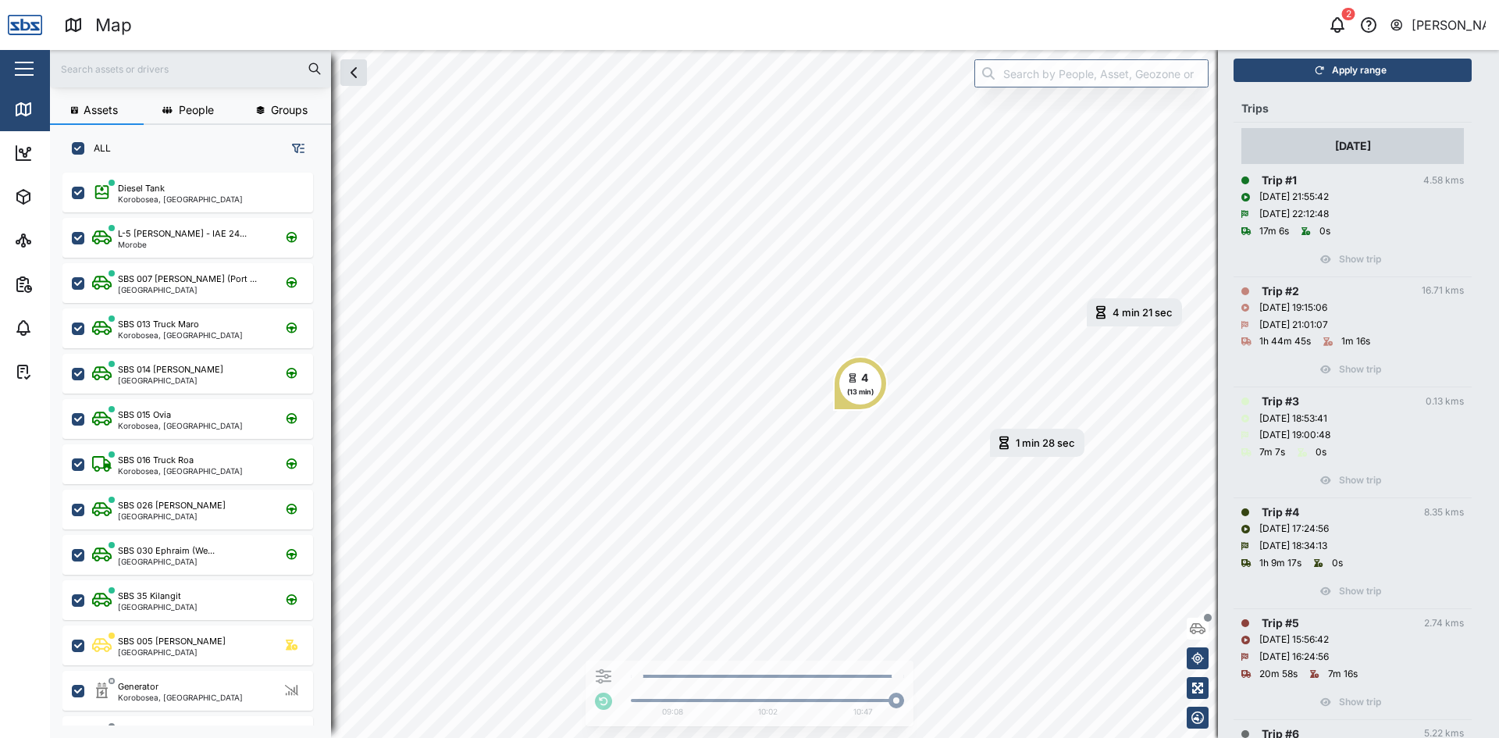
scroll to position [233, 0]
